Goal: Navigation & Orientation: Find specific page/section

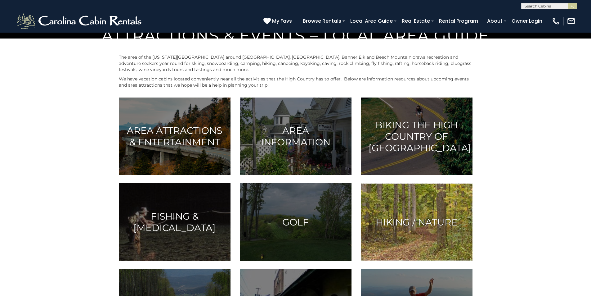
click at [415, 261] on img at bounding box center [417, 222] width 112 height 78
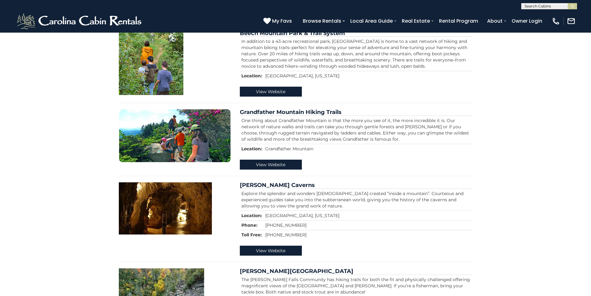
scroll to position [142, 0]
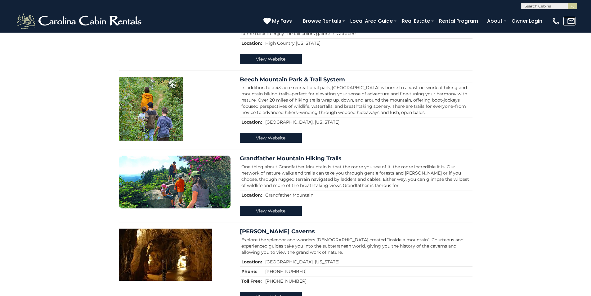
click at [572, 24] on link at bounding box center [569, 21] width 12 height 9
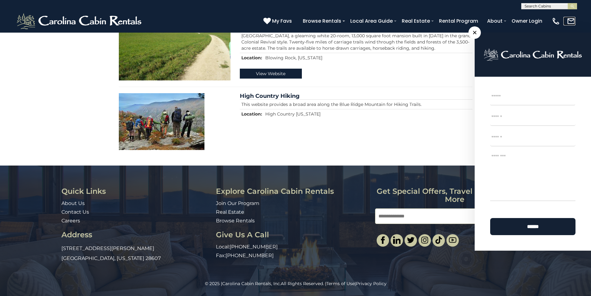
scroll to position [622, 0]
click at [243, 282] on link "Carolina Cabin Rentals, Inc." at bounding box center [251, 283] width 59 height 6
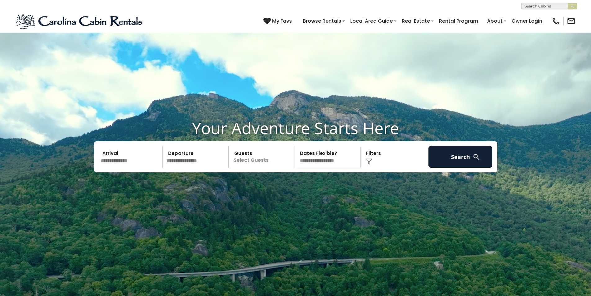
scroll to position [929, 0]
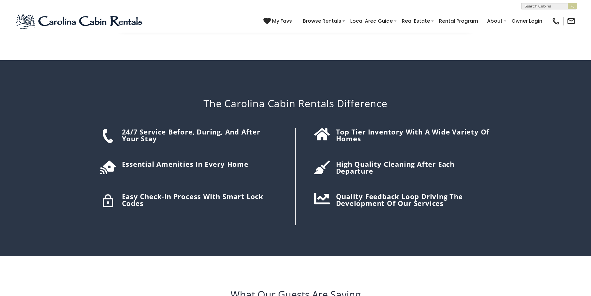
click at [105, 287] on h2 "What Our Guests Are Saying" at bounding box center [296, 294] width 560 height 14
click at [177, 287] on h2 "What Our Guests Are Saying" at bounding box center [296, 294] width 560 height 14
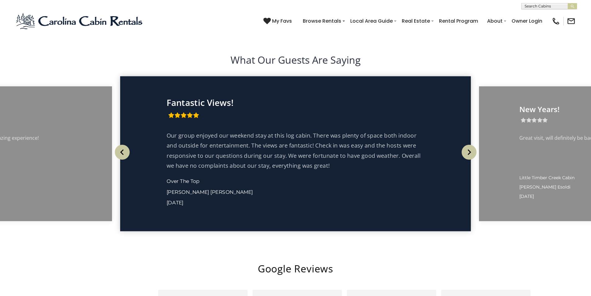
click at [572, 7] on img "submit" at bounding box center [572, 6] width 5 height 5
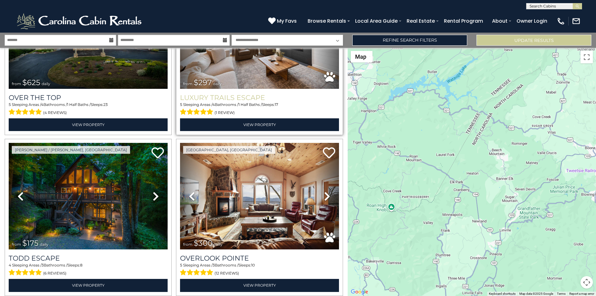
scroll to position [103, 0]
